Goal: Transaction & Acquisition: Purchase product/service

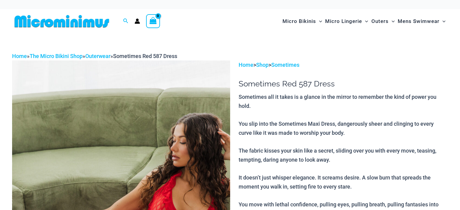
scroll to position [121, 0]
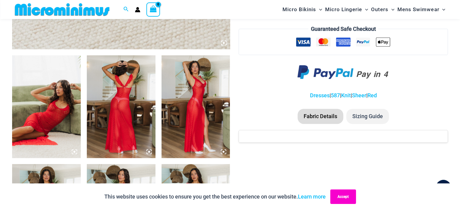
click at [338, 194] on button "Accept" at bounding box center [343, 197] width 26 height 15
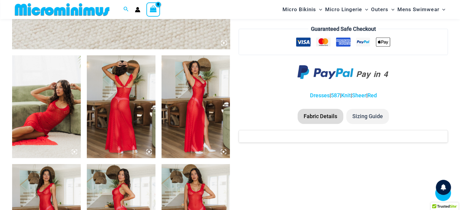
click at [59, 105] on img at bounding box center [46, 106] width 69 height 103
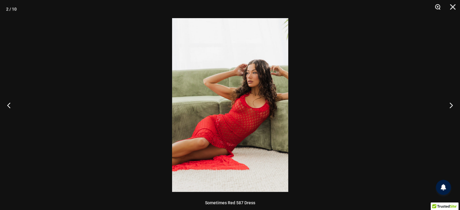
click at [435, 6] on button "Zoom" at bounding box center [435, 9] width 15 height 18
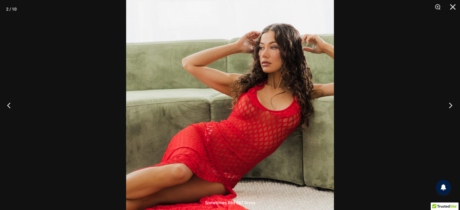
click at [450, 101] on button "Next" at bounding box center [448, 105] width 23 height 30
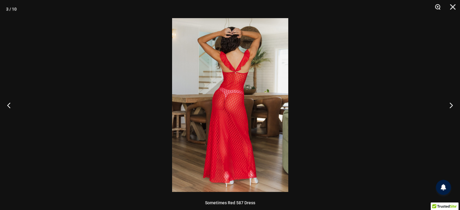
click at [436, 6] on button "Zoom" at bounding box center [435, 9] width 15 height 18
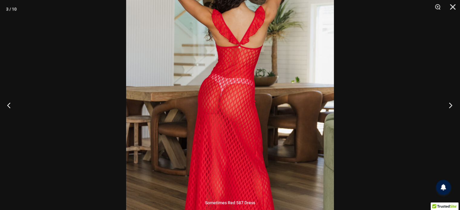
click at [449, 104] on button "Next" at bounding box center [448, 105] width 23 height 30
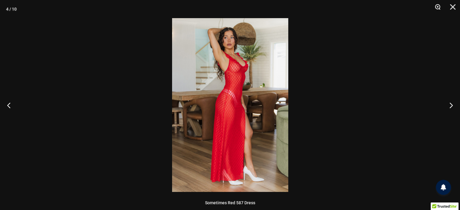
click at [439, 8] on button "Zoom" at bounding box center [435, 9] width 15 height 18
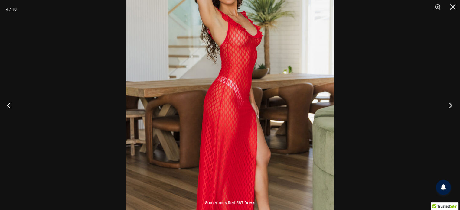
click at [449, 104] on button "Next" at bounding box center [448, 105] width 23 height 30
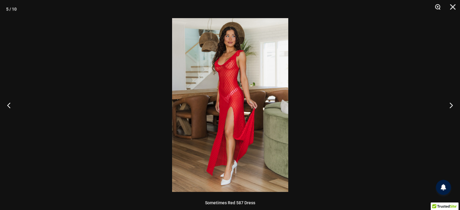
click at [435, 5] on button "Zoom" at bounding box center [435, 9] width 15 height 18
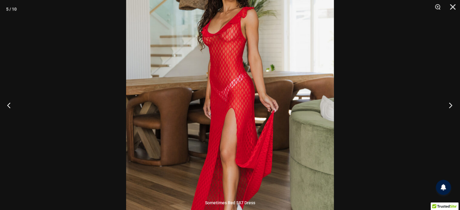
click at [448, 105] on button "Next" at bounding box center [448, 105] width 23 height 30
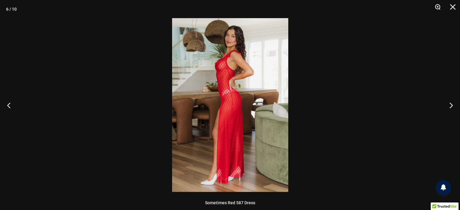
click at [438, 6] on button "Zoom" at bounding box center [435, 9] width 15 height 18
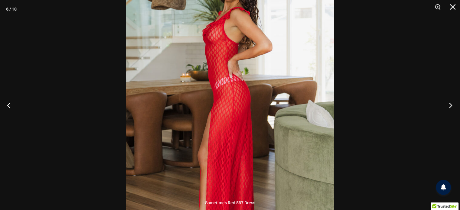
click at [450, 106] on button "Next" at bounding box center [448, 105] width 23 height 30
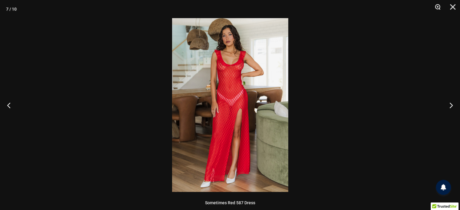
click at [434, 6] on button "Zoom" at bounding box center [435, 9] width 15 height 18
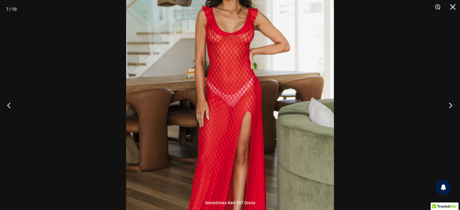
click at [449, 105] on button "Next" at bounding box center [448, 105] width 23 height 30
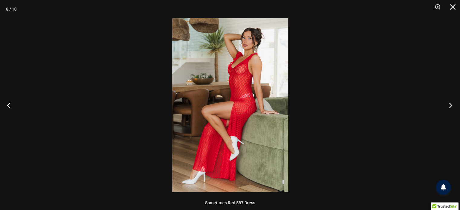
click at [449, 105] on button "Next" at bounding box center [448, 105] width 23 height 30
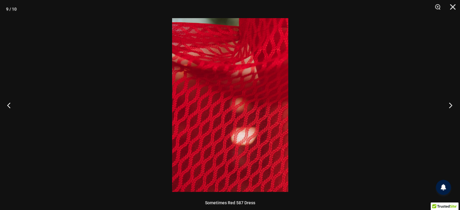
click at [449, 105] on button "Next" at bounding box center [448, 105] width 23 height 30
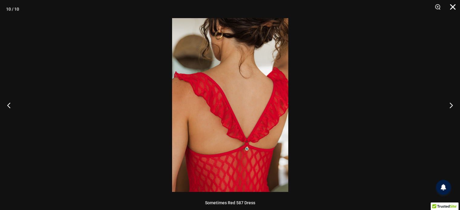
click at [452, 3] on button "Close" at bounding box center [450, 9] width 15 height 18
